Goal: Transaction & Acquisition: Purchase product/service

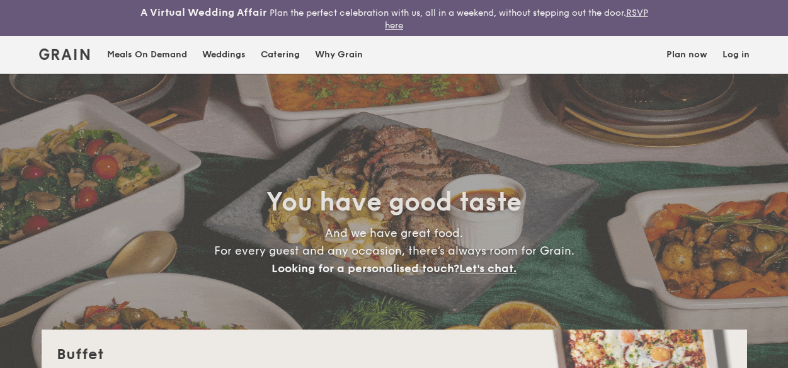
select select
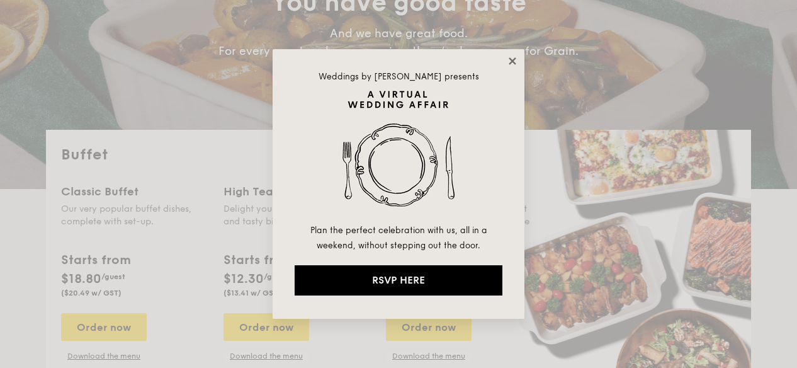
click at [510, 61] on icon at bounding box center [512, 60] width 11 height 11
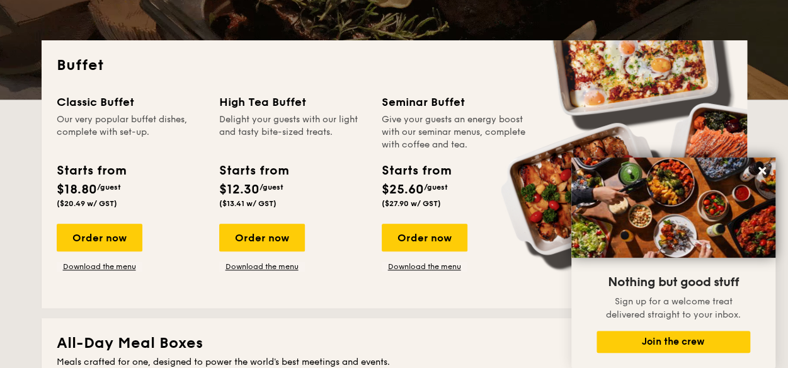
scroll to position [307, 0]
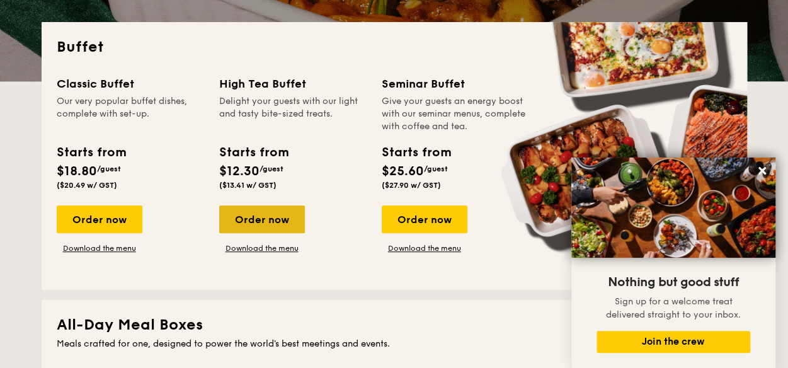
click at [252, 216] on div "Order now" at bounding box center [262, 219] width 86 height 28
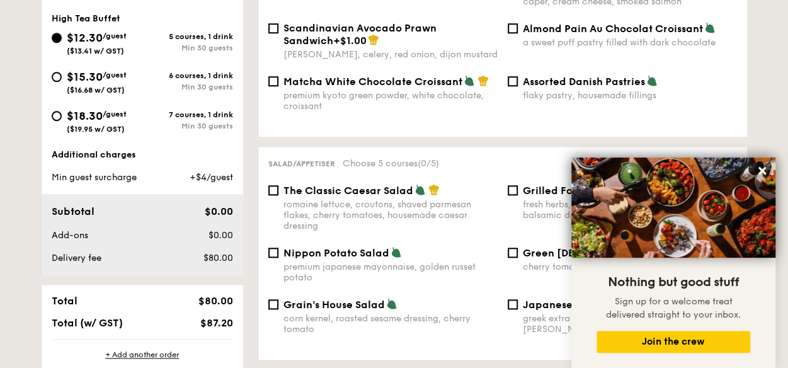
scroll to position [630, 0]
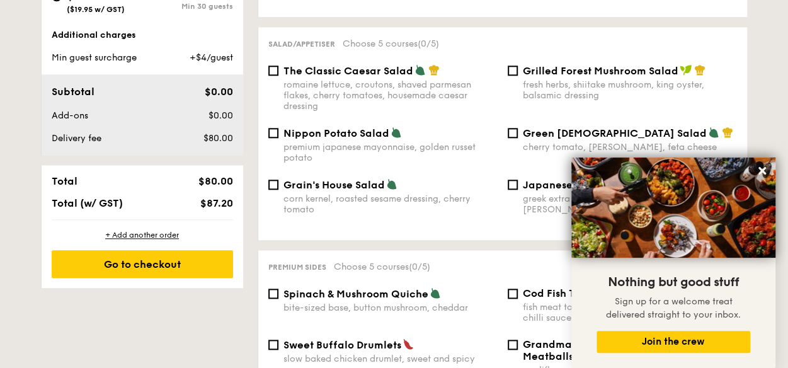
select select
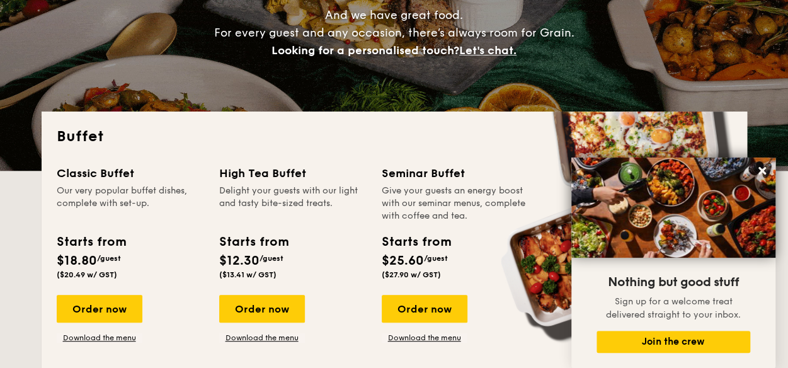
scroll to position [217, 0]
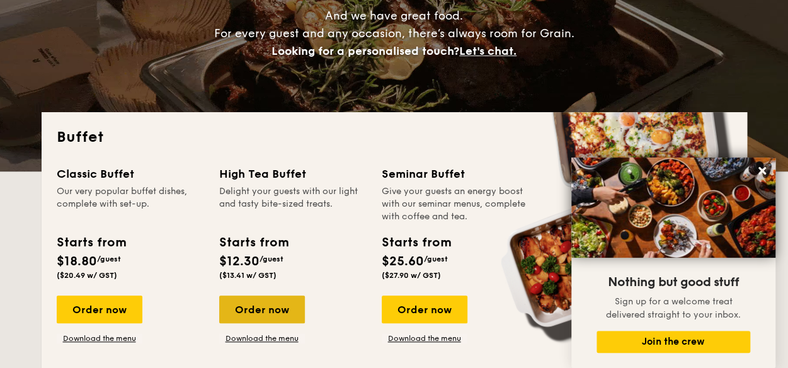
click at [241, 307] on div "Order now" at bounding box center [262, 309] width 86 height 28
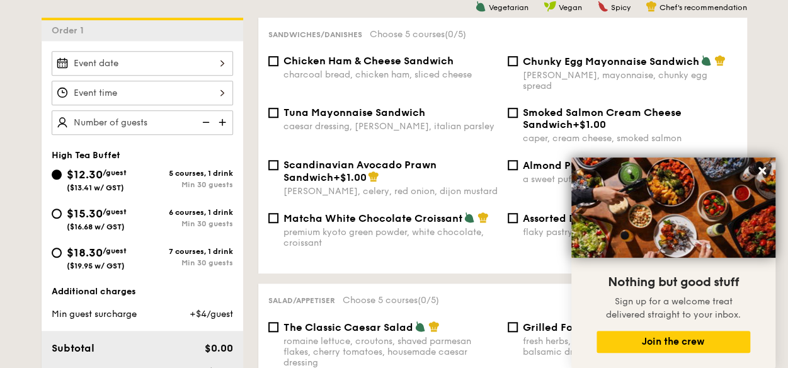
scroll to position [378, 0]
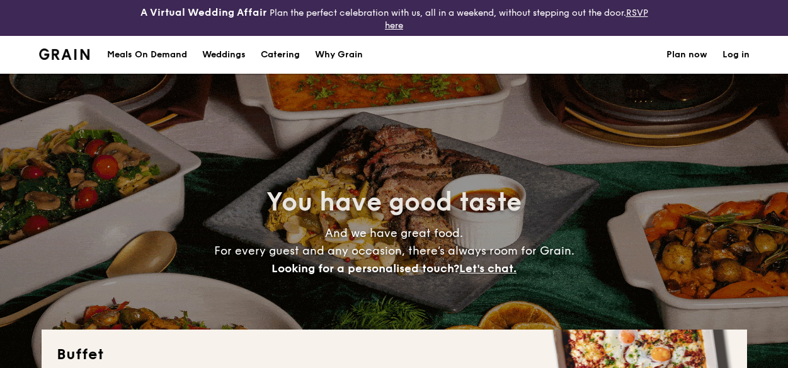
select select
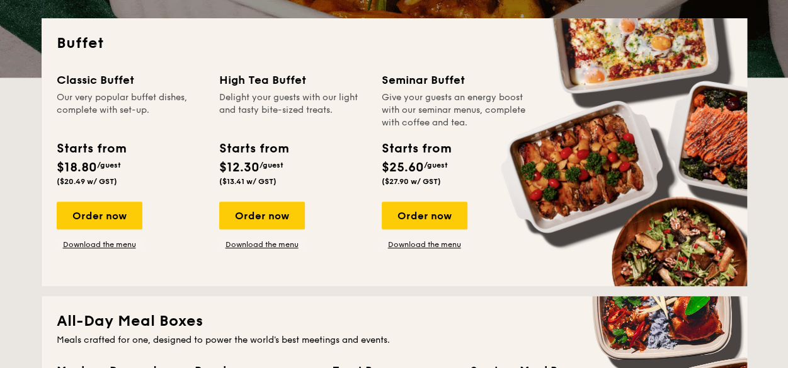
scroll to position [315, 0]
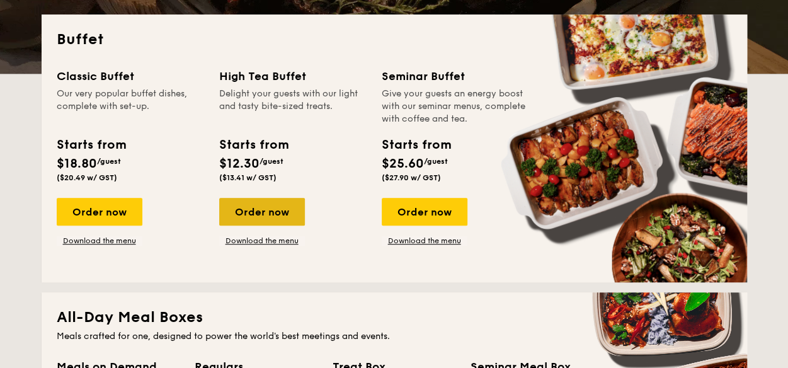
click at [254, 208] on div "Order now" at bounding box center [262, 212] width 86 height 28
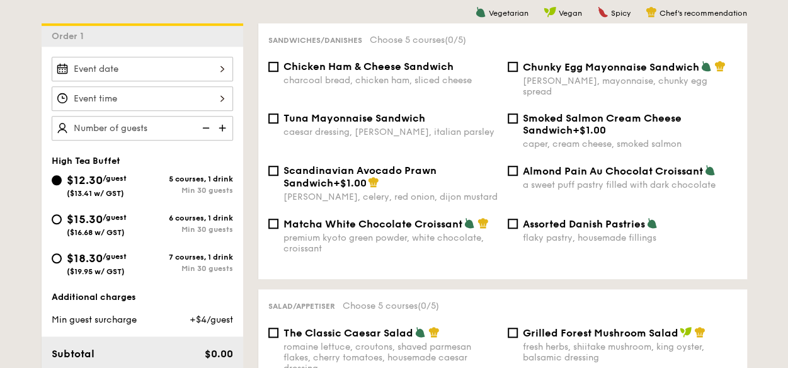
scroll to position [378, 0]
